Goal: Information Seeking & Learning: Understand process/instructions

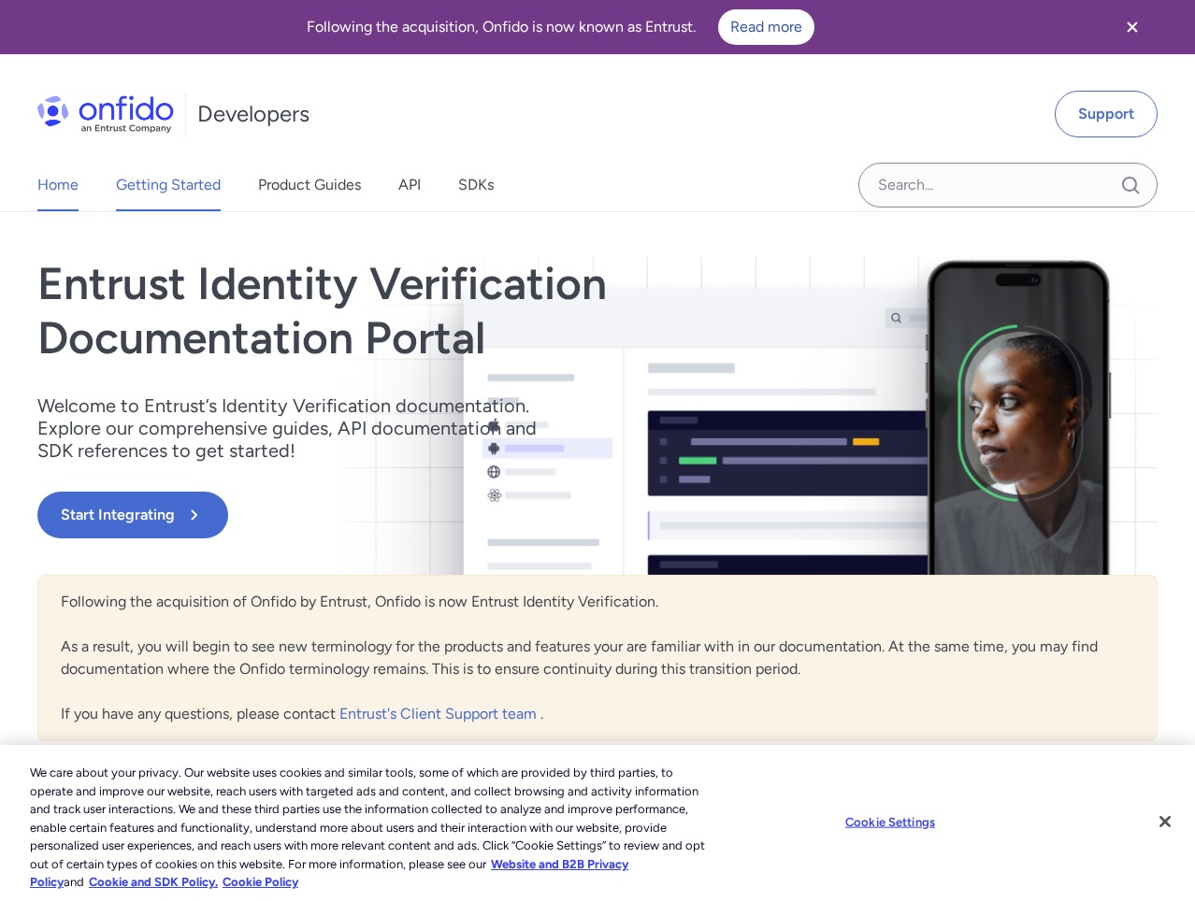
click at [184, 181] on link "Getting Started" at bounding box center [168, 185] width 105 height 52
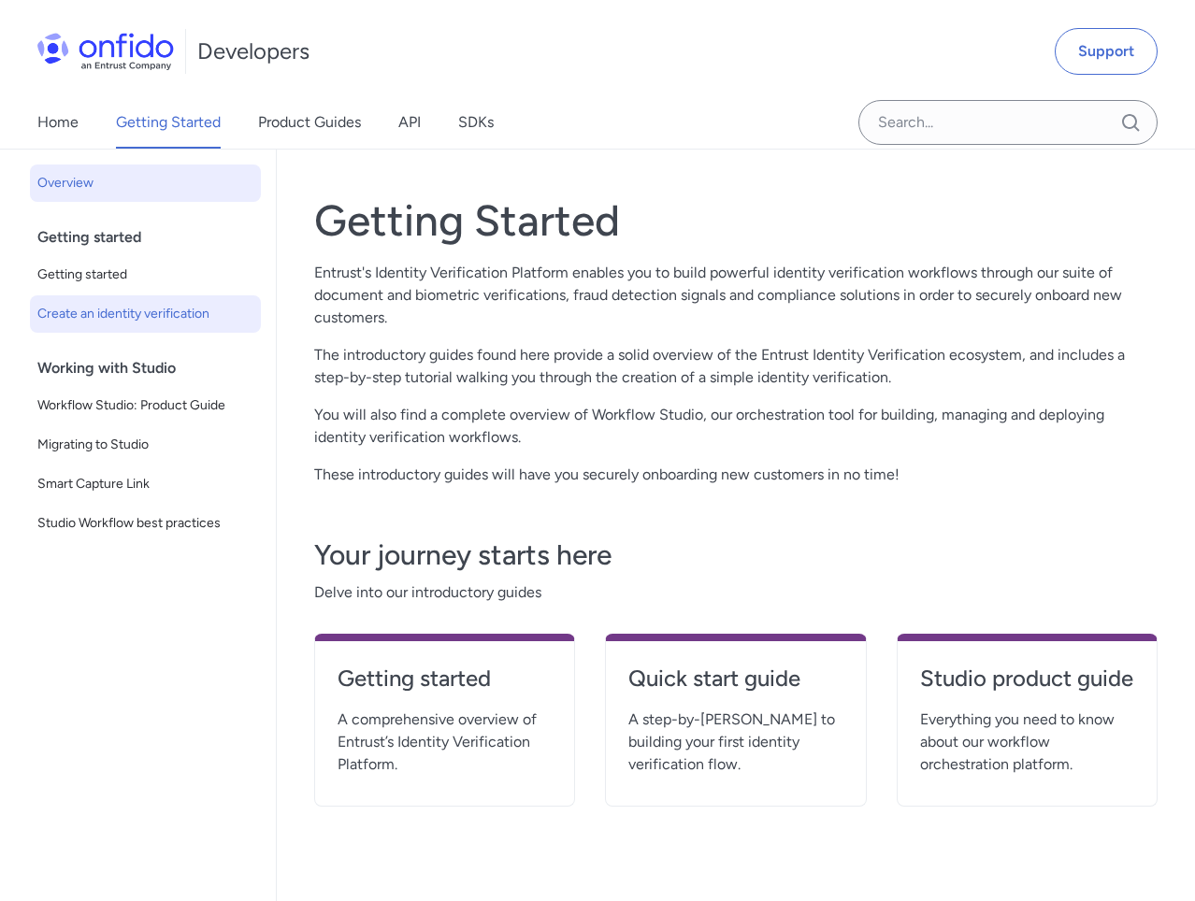
click at [203, 318] on span "Create an identity verification" at bounding box center [145, 314] width 216 height 22
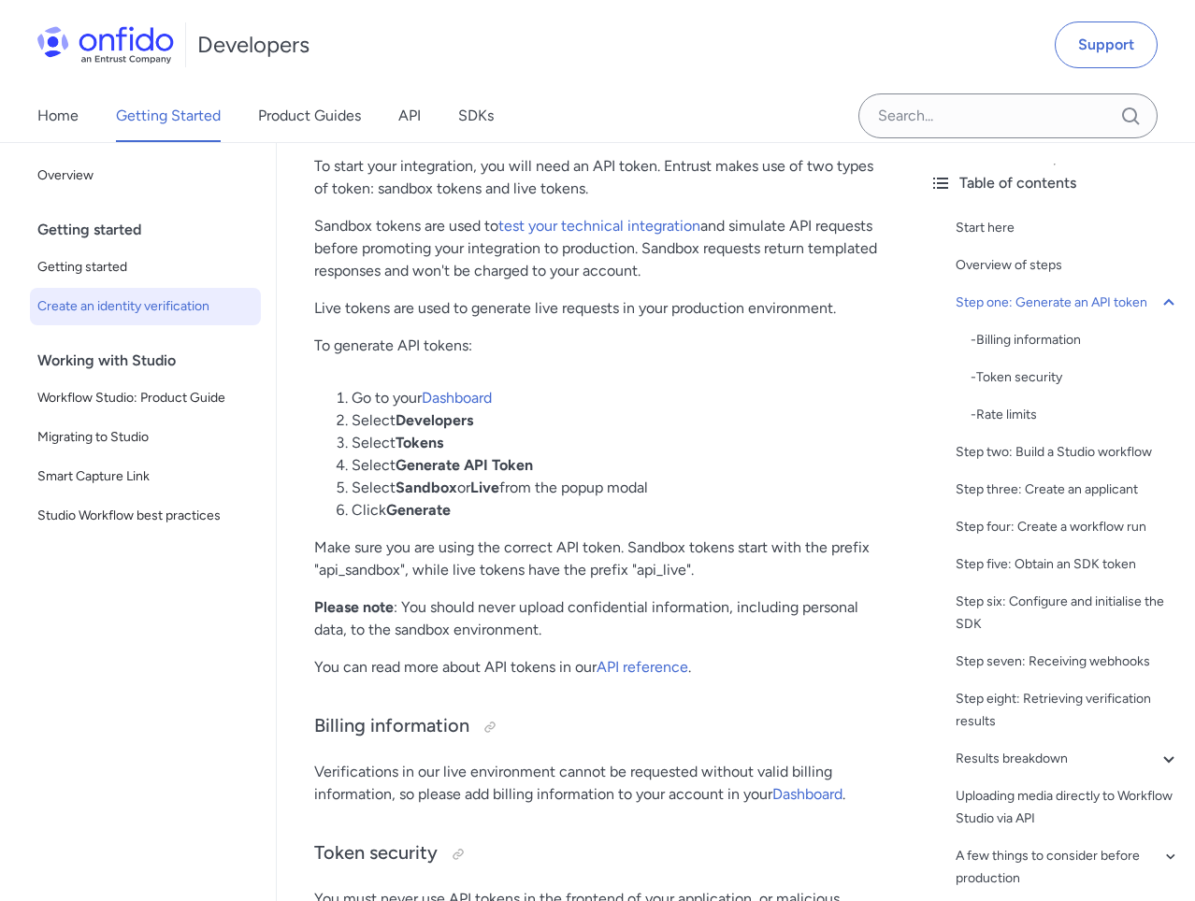
scroll to position [1066, 0]
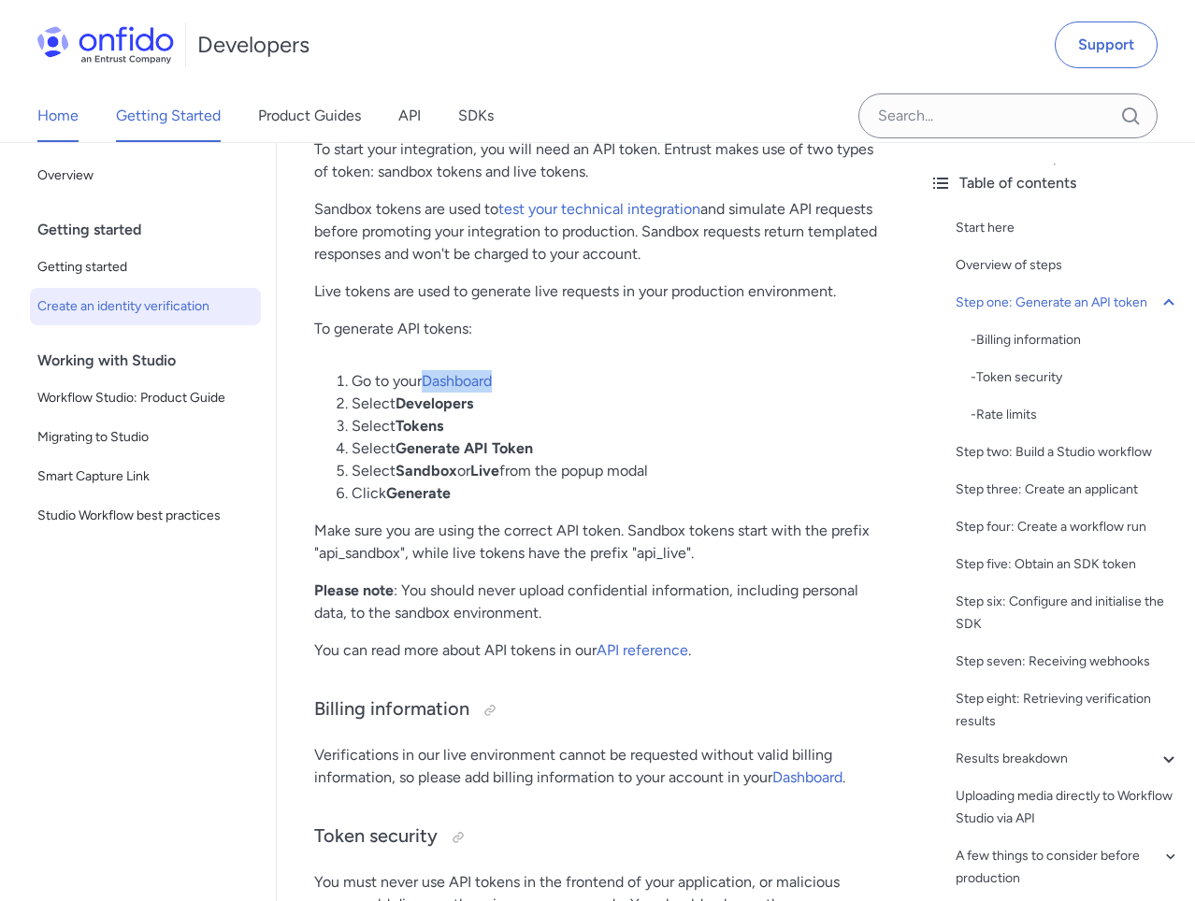
click at [70, 114] on link "Home" at bounding box center [57, 116] width 41 height 52
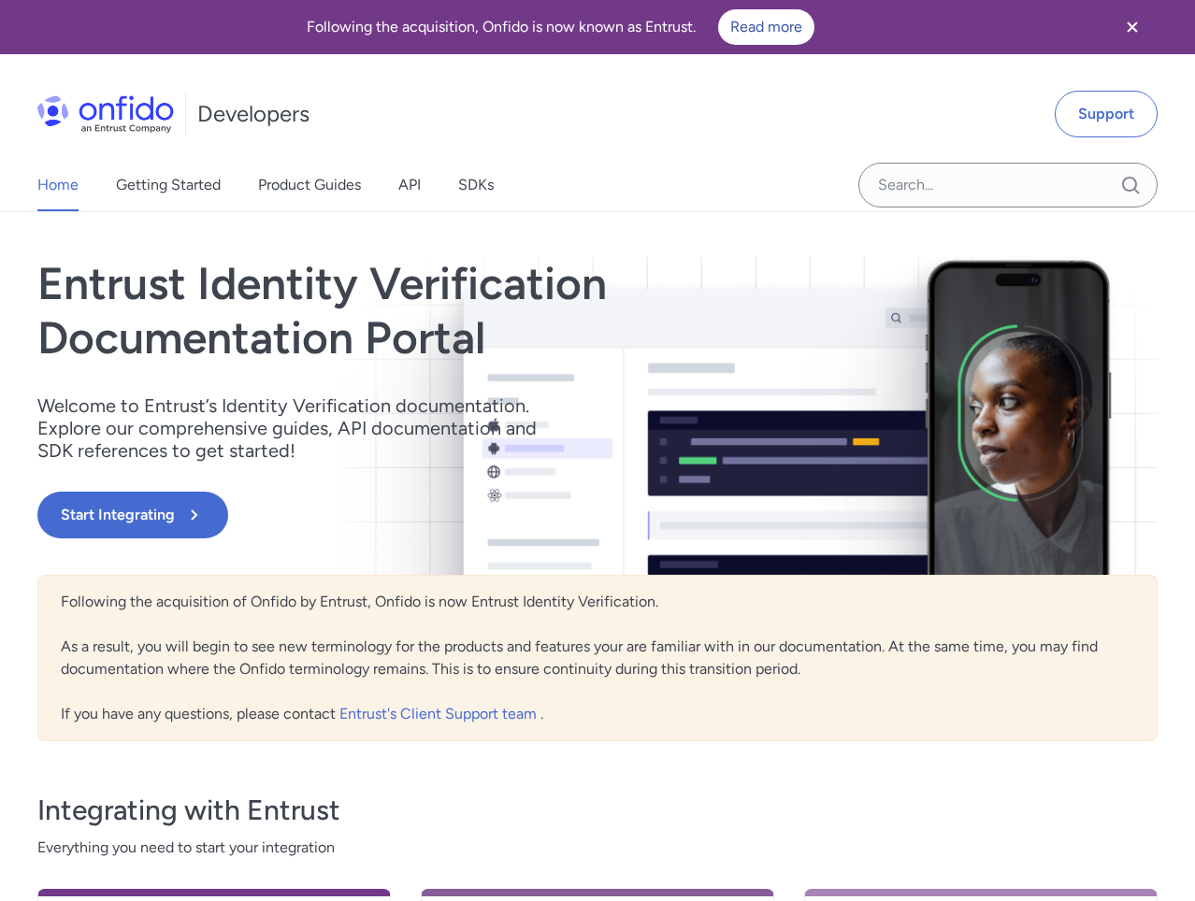
click at [155, 118] on img at bounding box center [105, 113] width 136 height 37
